Goal: Task Accomplishment & Management: Use online tool/utility

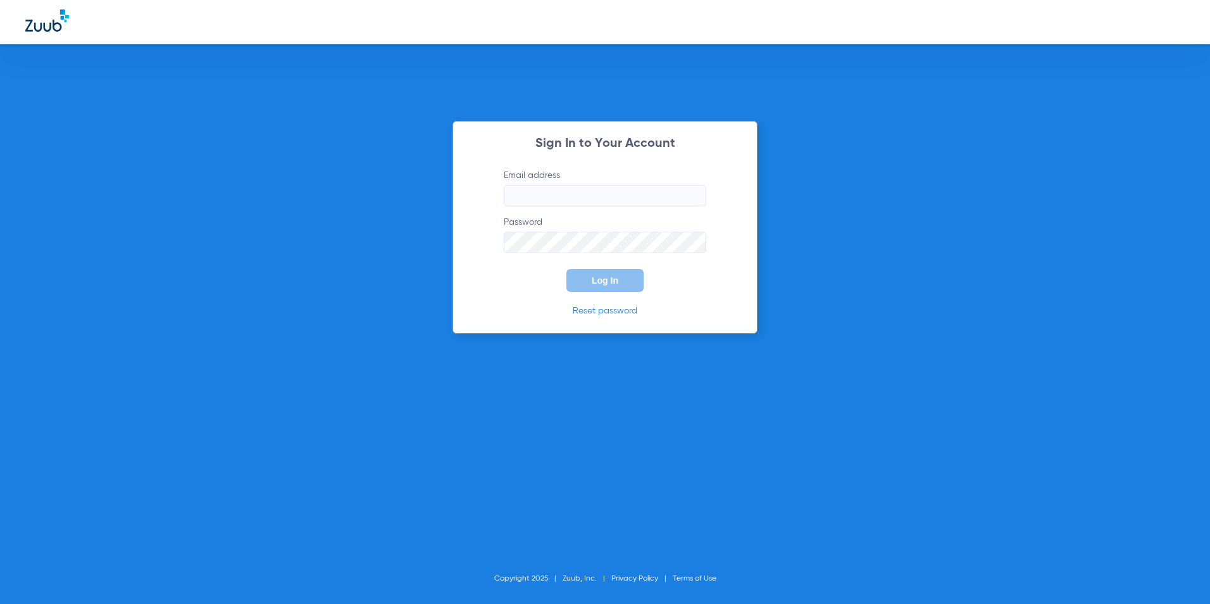
type input "[EMAIL_ADDRESS][DOMAIN_NAME]"
click at [605, 280] on span "Log In" at bounding box center [605, 280] width 27 height 10
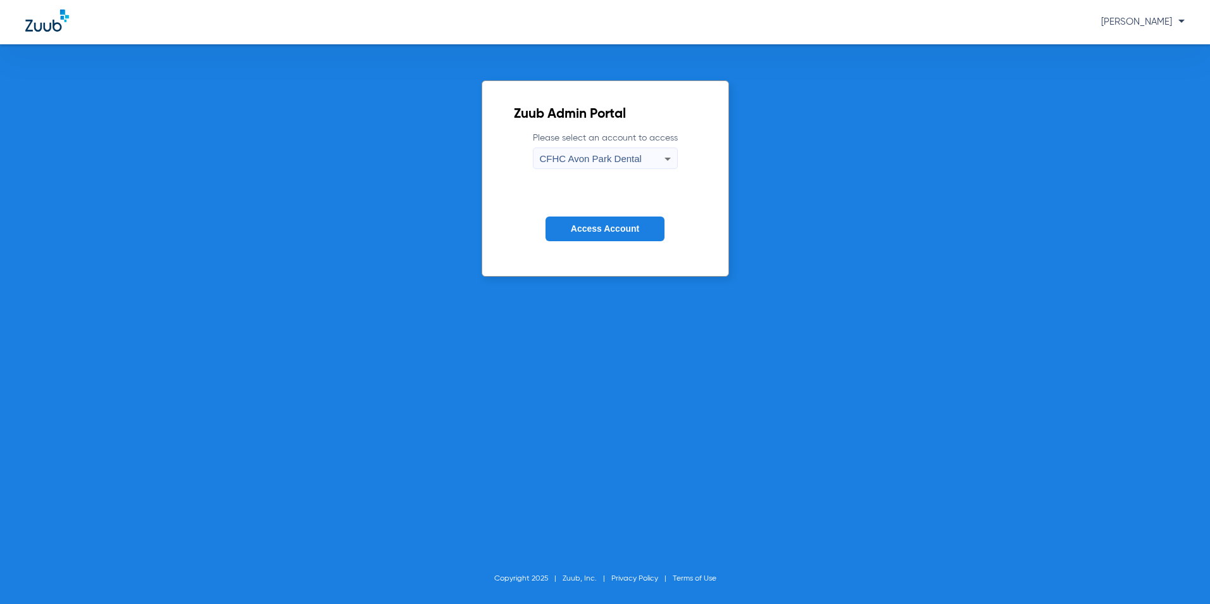
click at [630, 159] on span "CFHC Avon Park Dental" at bounding box center [591, 158] width 102 height 11
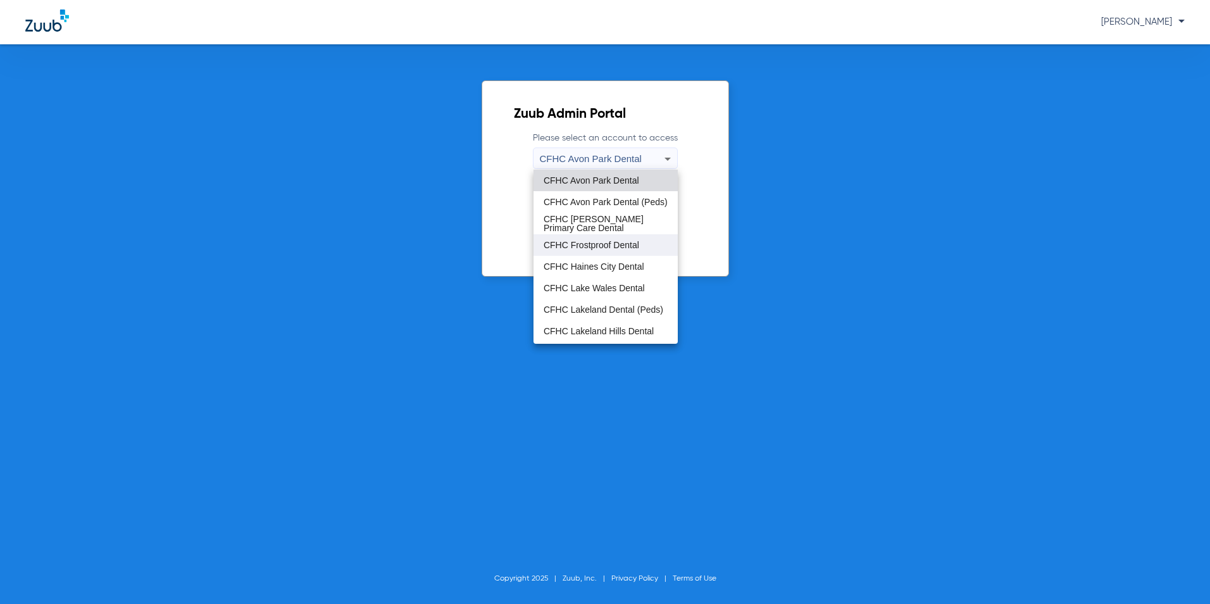
scroll to position [63, 0]
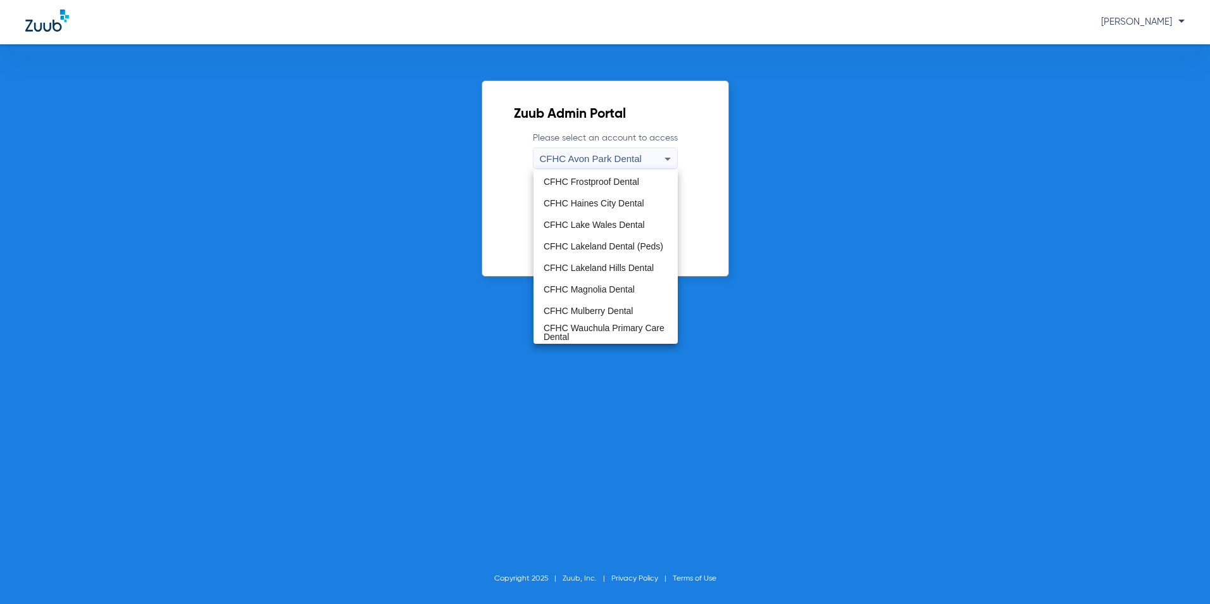
click at [605, 285] on span "CFHC Magnolia Dental" at bounding box center [588, 289] width 91 height 9
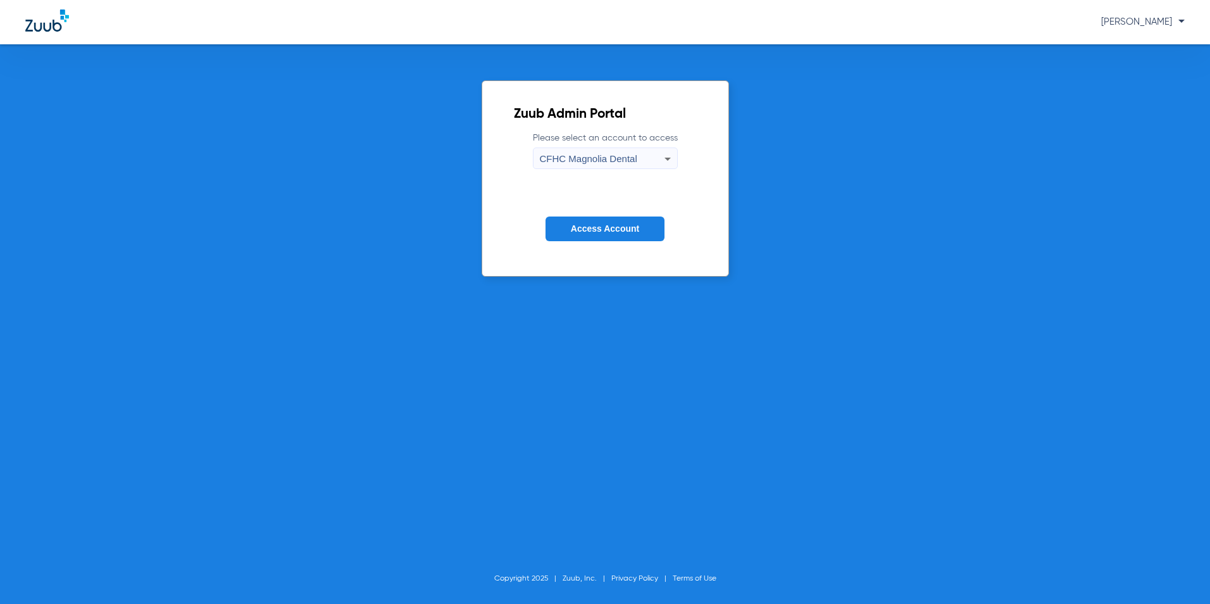
click at [630, 223] on button "Access Account" at bounding box center [604, 228] width 119 height 25
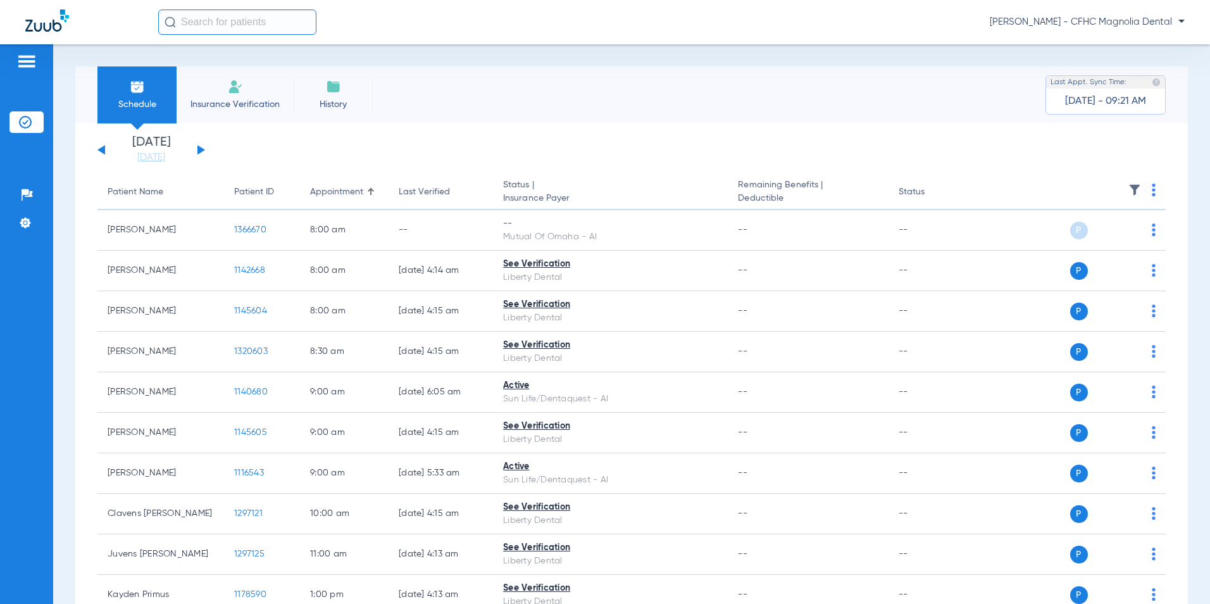
click at [202, 149] on button at bounding box center [201, 149] width 8 height 9
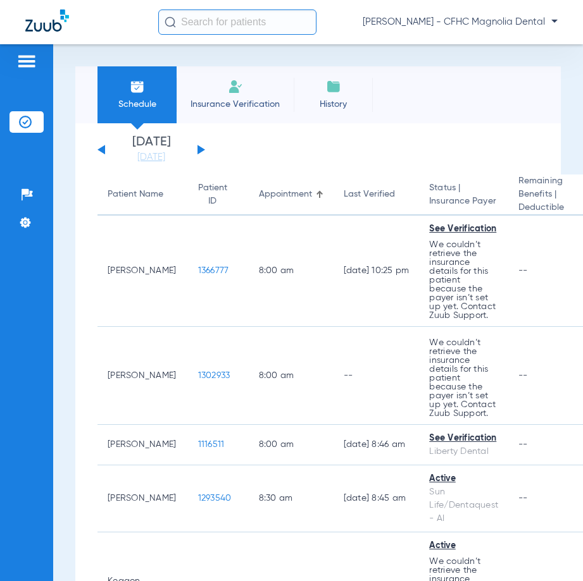
click at [251, 78] on li "Insurance Verification" at bounding box center [235, 94] width 117 height 57
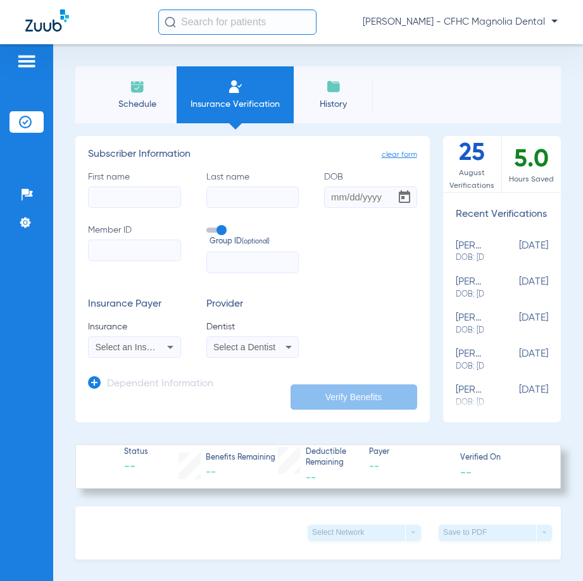
click at [155, 195] on input "First name" at bounding box center [134, 198] width 93 height 22
type input "[PERSON_NAME]"
click at [337, 197] on input "DOB" at bounding box center [370, 198] width 93 height 22
type input "[DATE]"
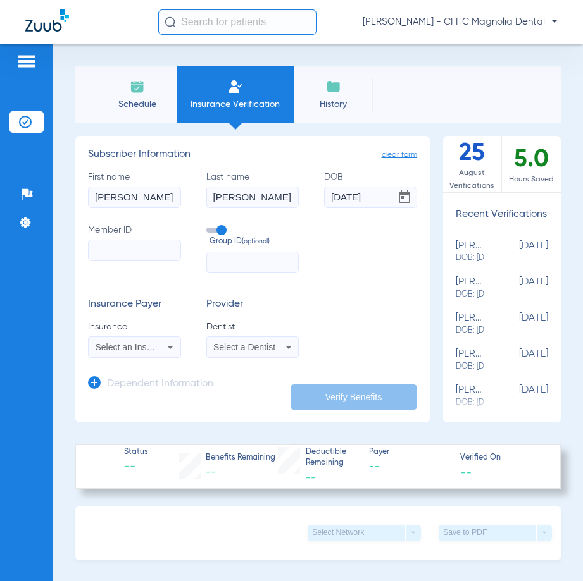
click at [152, 251] on input "Member ID" at bounding box center [134, 251] width 93 height 22
type input "9512665077"
click at [139, 347] on span "Select an Insurance" at bounding box center [135, 347] width 78 height 10
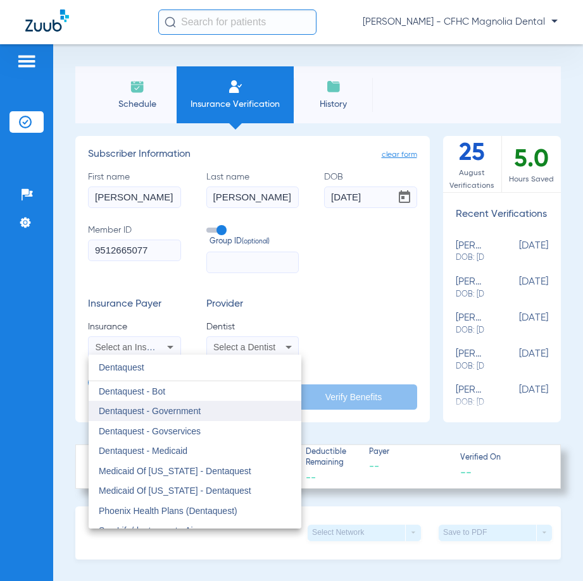
type input "Dentaquest"
click at [191, 409] on span "Dentaquest - Government" at bounding box center [150, 411] width 102 height 10
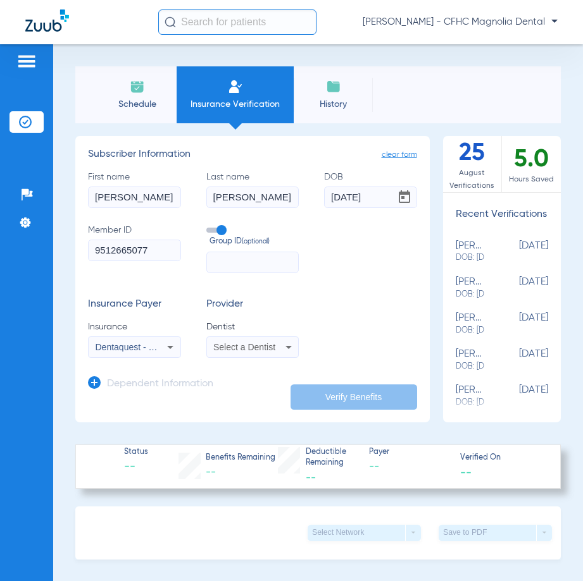
click at [251, 347] on span "Select a Dentist" at bounding box center [244, 347] width 62 height 10
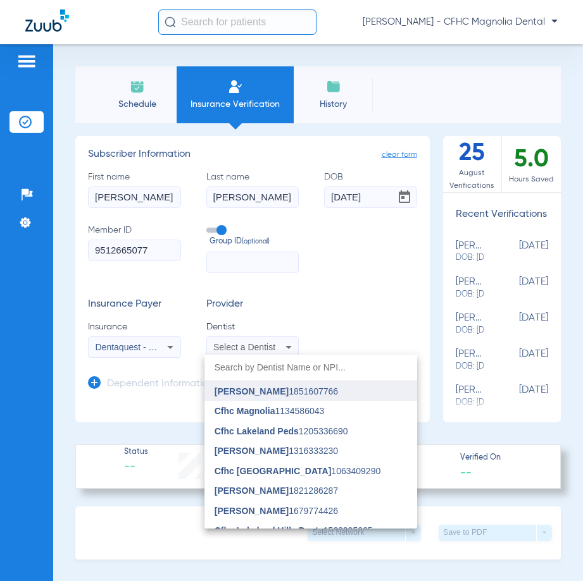
click at [252, 391] on span "[PERSON_NAME]" at bounding box center [251, 392] width 74 height 10
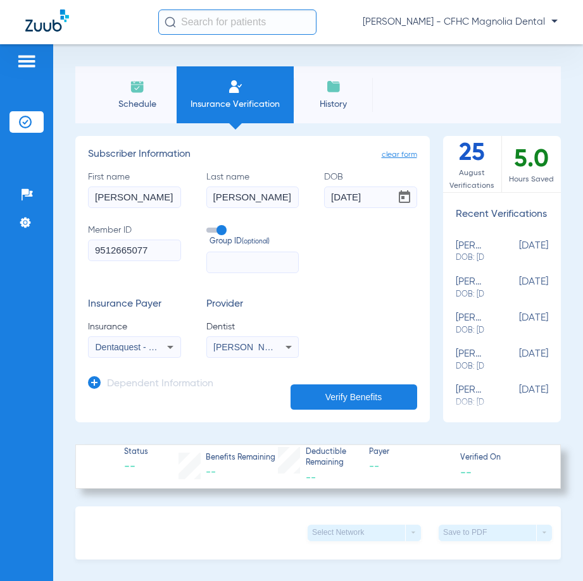
click at [353, 397] on button "Verify Benefits" at bounding box center [353, 397] width 127 height 25
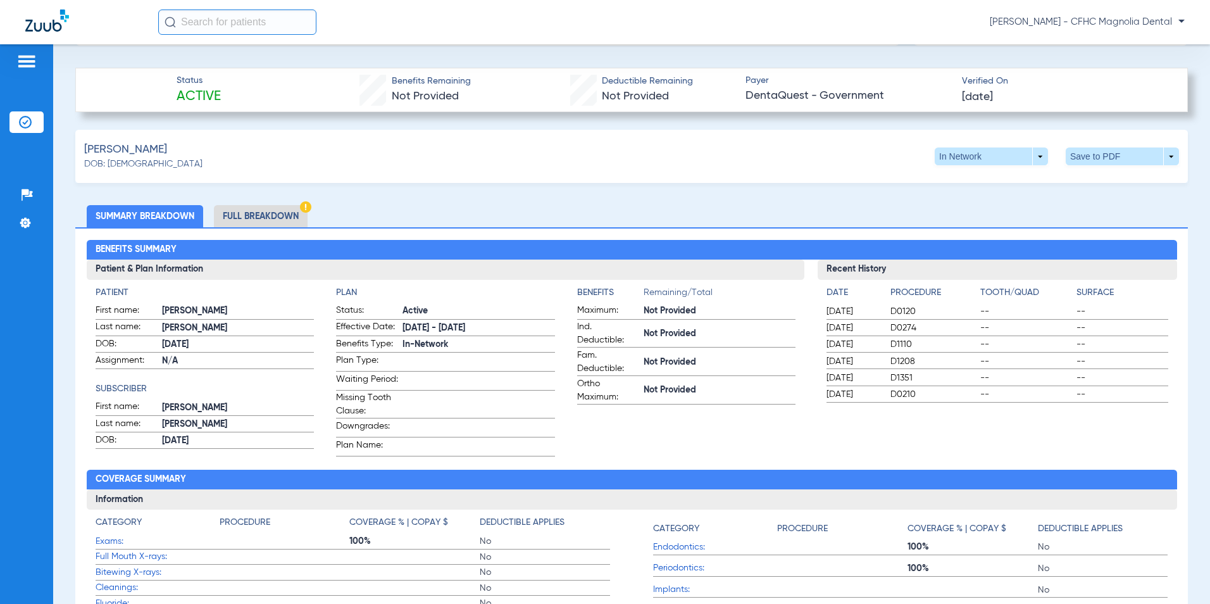
scroll to position [380, 0]
click at [1107, 157] on span at bounding box center [1122, 155] width 30 height 30
click at [1031, 175] on span "Save to PDF" at bounding box center [1018, 179] width 50 height 9
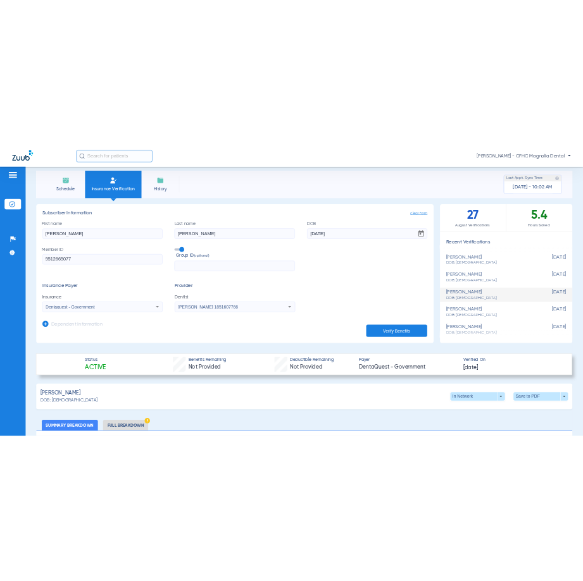
scroll to position [0, 0]
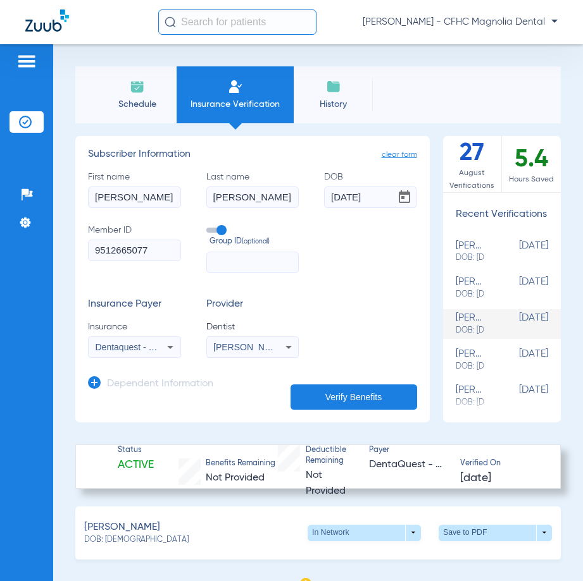
click at [400, 152] on span "clear form" at bounding box center [399, 155] width 35 height 13
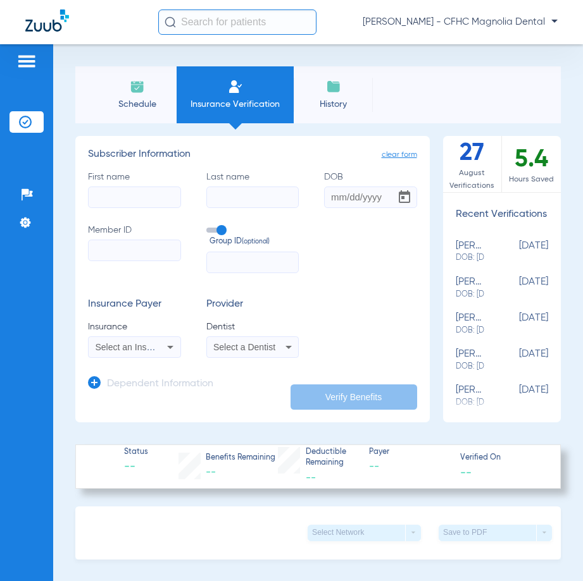
click at [139, 189] on input "First name" at bounding box center [134, 198] width 93 height 22
type input "Mali"
type input "[PERSON_NAME]"
type input "[DATE]"
click at [151, 252] on input "Member ID" at bounding box center [134, 251] width 93 height 22
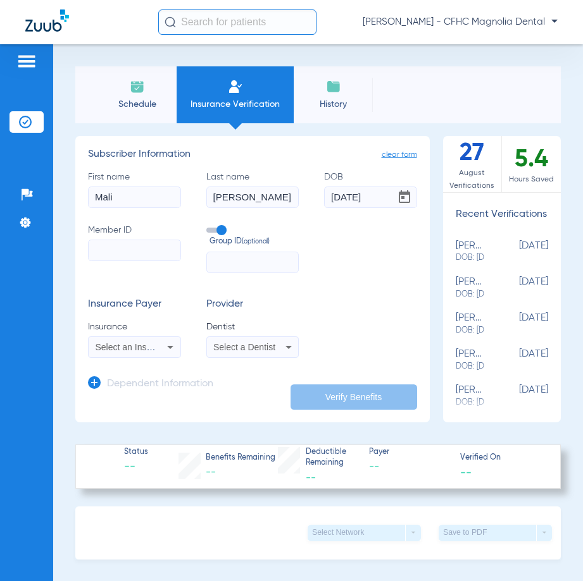
paste input "9668804449"
type input "9668804449"
click at [138, 347] on span "Select an Insurance" at bounding box center [135, 347] width 78 height 10
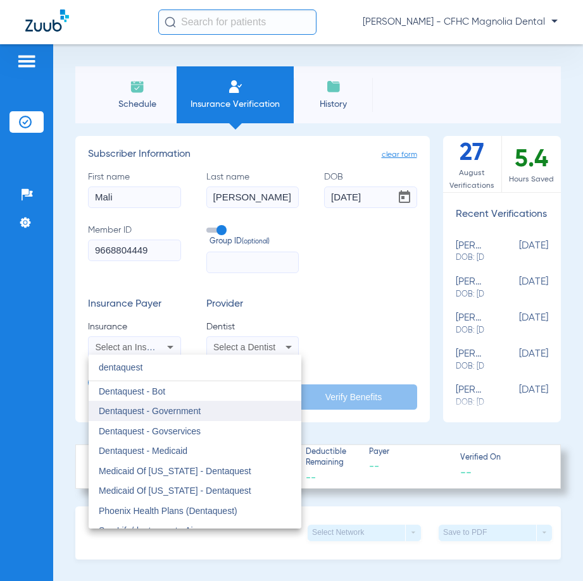
type input "dentaquest"
click at [183, 408] on span "Dentaquest - Government" at bounding box center [150, 411] width 102 height 10
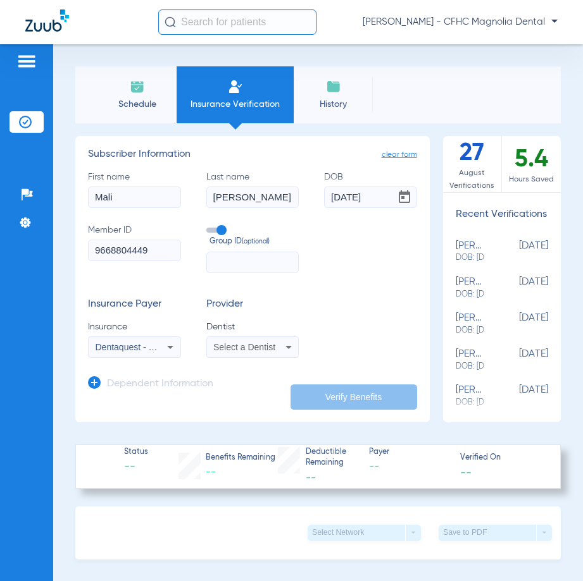
click at [256, 342] on div "Select a Dentist" at bounding box center [253, 347] width 92 height 15
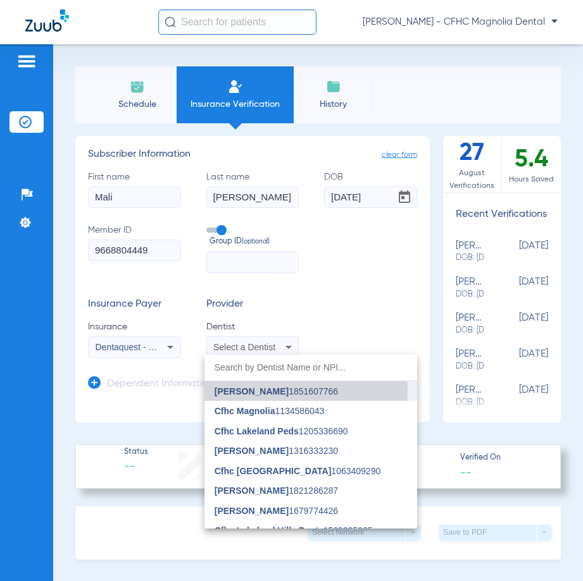
click at [260, 391] on span "[PERSON_NAME]" at bounding box center [251, 392] width 74 height 10
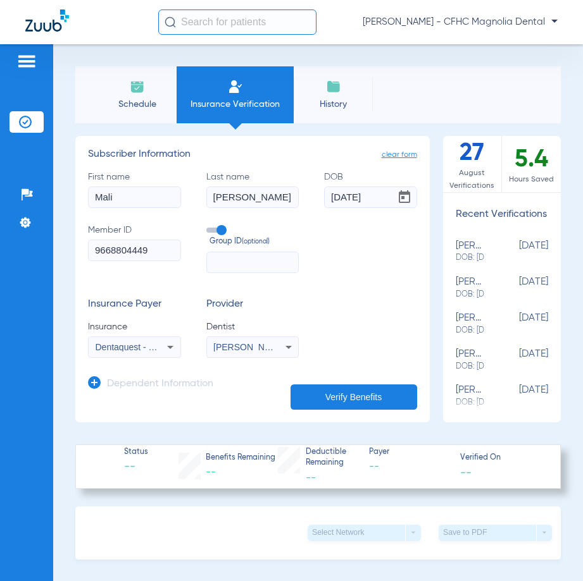
click at [357, 392] on button "Verify Benefits" at bounding box center [353, 397] width 127 height 25
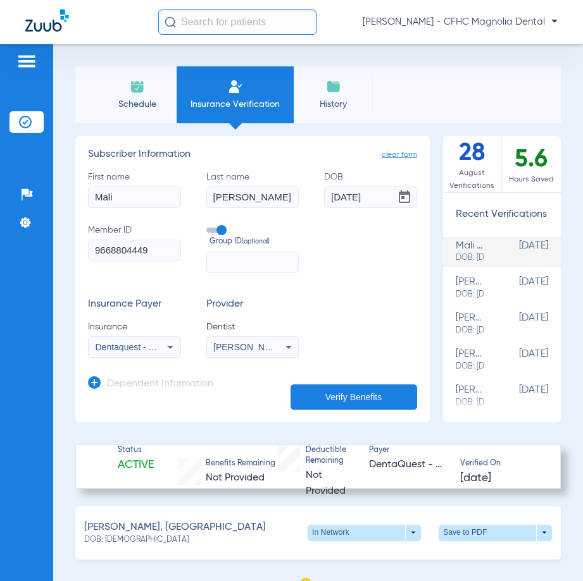
click at [121, 249] on input "9668804449" at bounding box center [134, 251] width 93 height 22
click at [480, 536] on span at bounding box center [495, 533] width 30 height 30
click at [403, 559] on span "Save to PDF" at bounding box center [391, 560] width 50 height 9
click at [480, 537] on span at bounding box center [495, 533] width 30 height 30
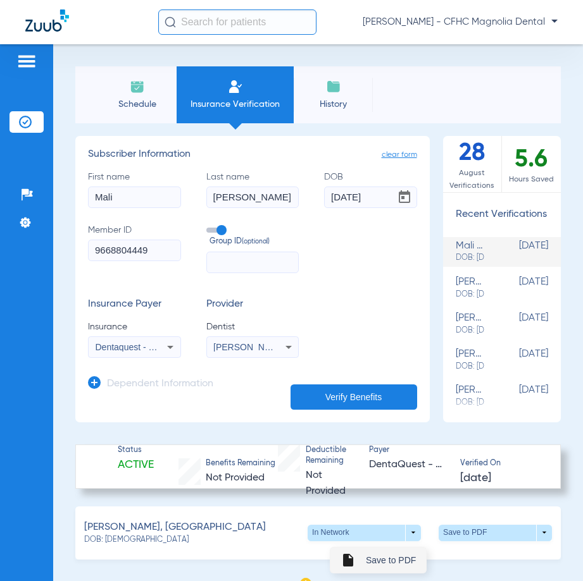
click at [406, 561] on span "Save to PDF" at bounding box center [391, 560] width 50 height 9
